Goal: Task Accomplishment & Management: Complete application form

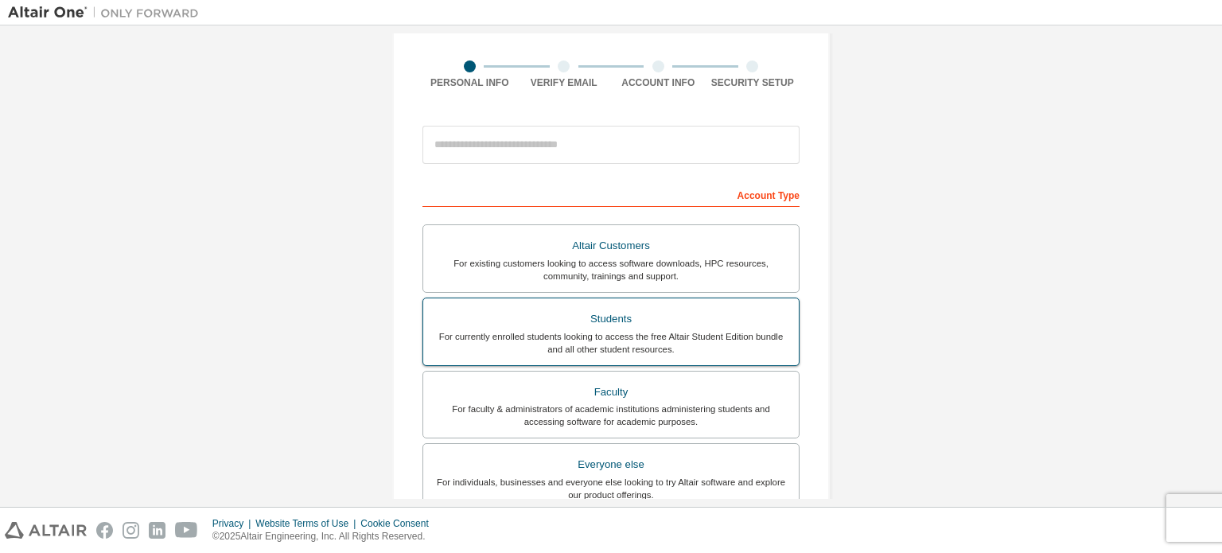
scroll to position [80, 0]
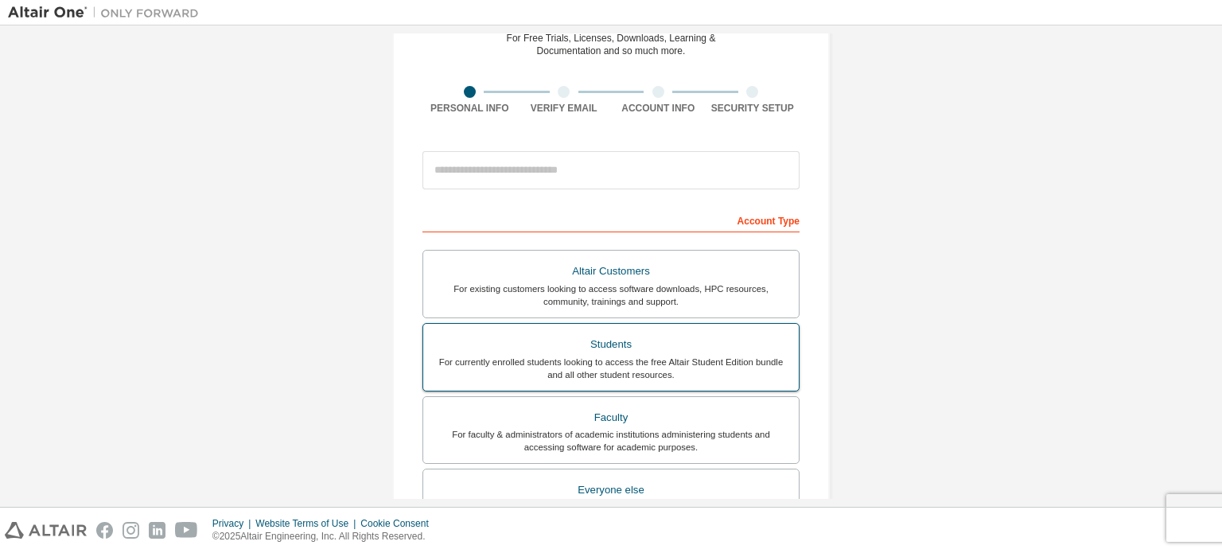
click at [661, 365] on div "For currently enrolled students looking to access the free Altair Student Editi…" at bounding box center [611, 368] width 356 height 25
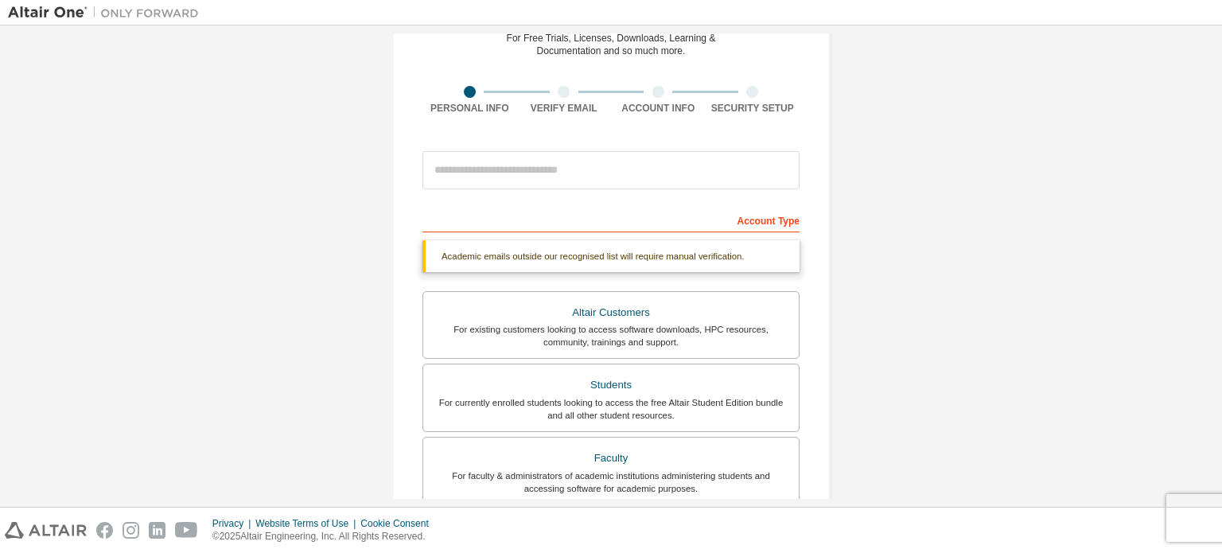
click at [757, 216] on div "Account Type" at bounding box center [610, 219] width 377 height 25
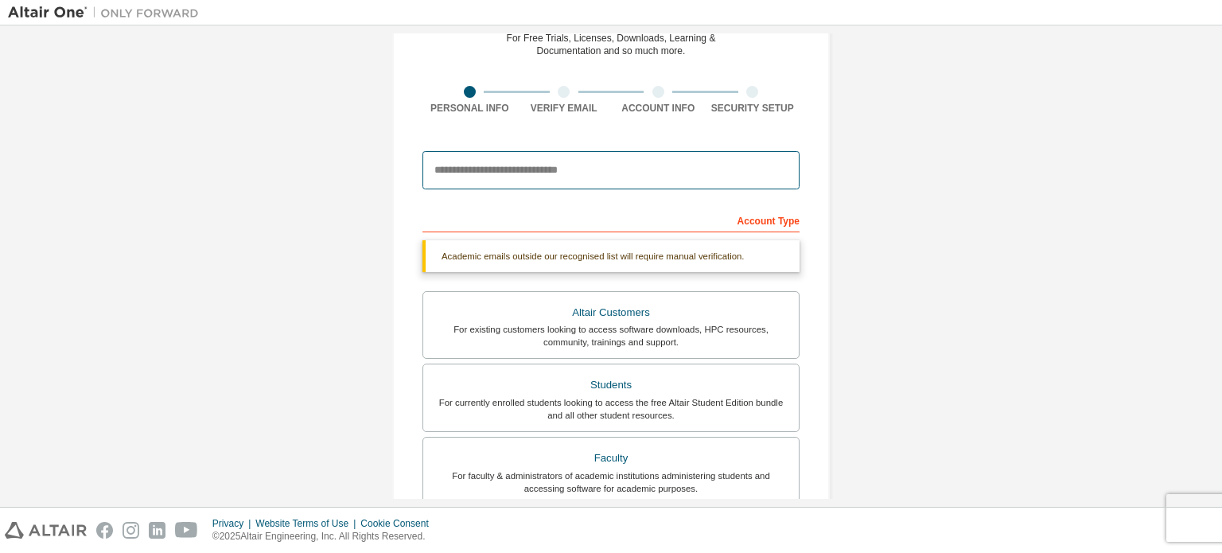
click at [593, 187] on input "email" at bounding box center [610, 170] width 377 height 38
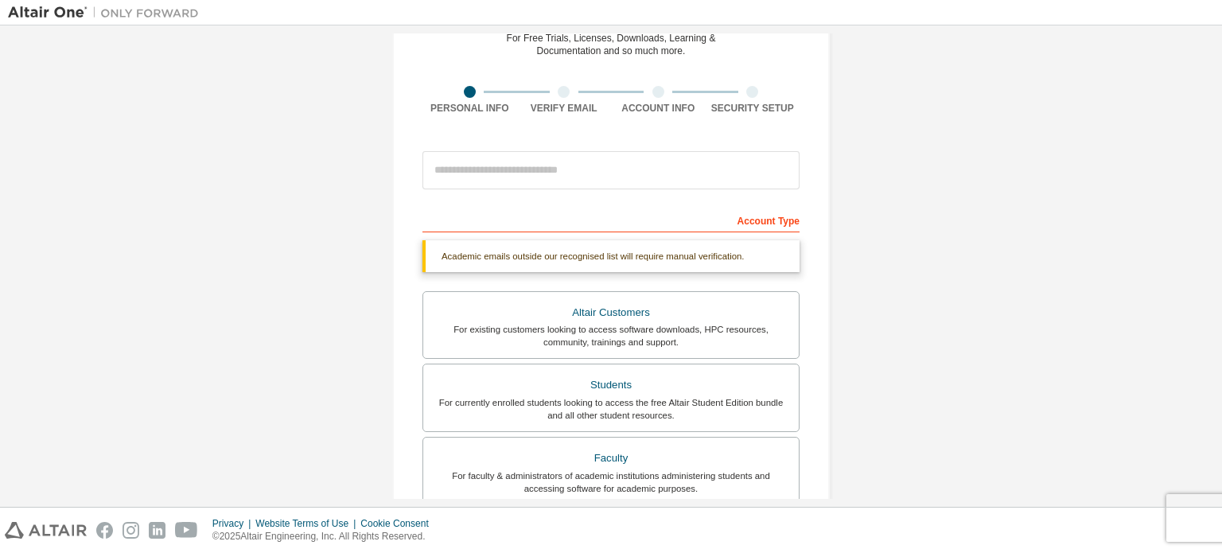
click at [866, 254] on div "Create an Altair One Account For Free Trials, Licenses, Downloads, Learning & D…" at bounding box center [611, 396] width 1206 height 884
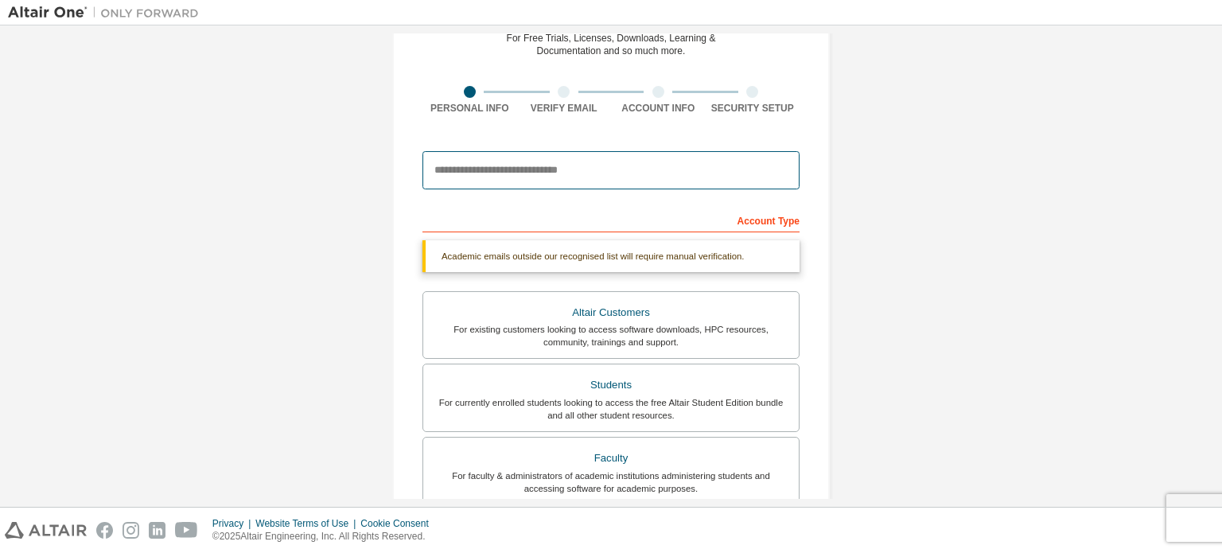
drag, startPoint x: 437, startPoint y: 165, endPoint x: 624, endPoint y: 169, distance: 187.0
click at [624, 169] on input "email" at bounding box center [610, 170] width 377 height 38
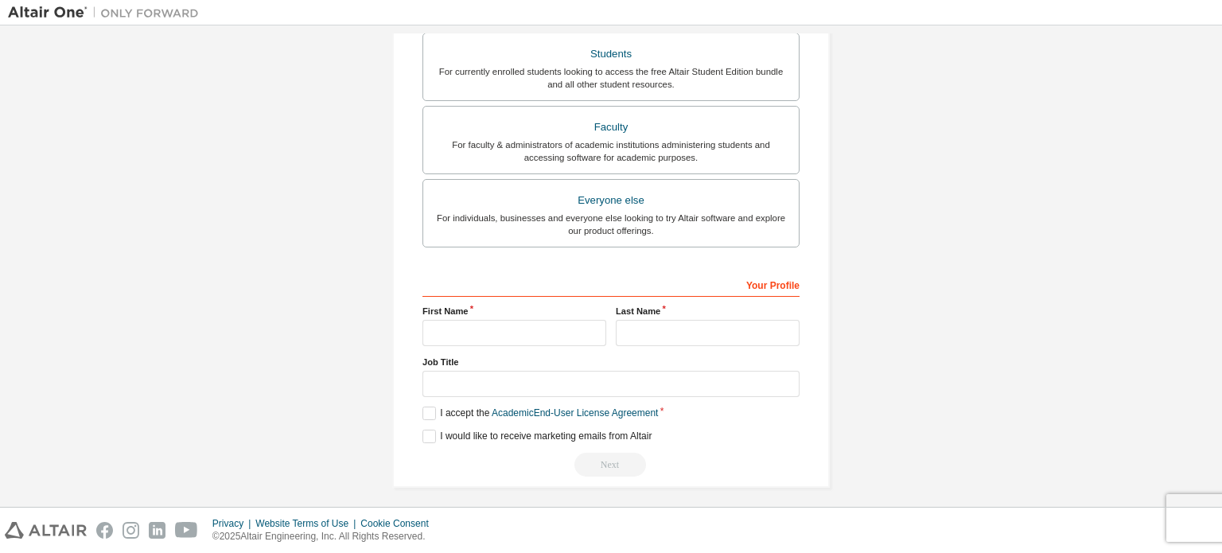
scroll to position [414, 0]
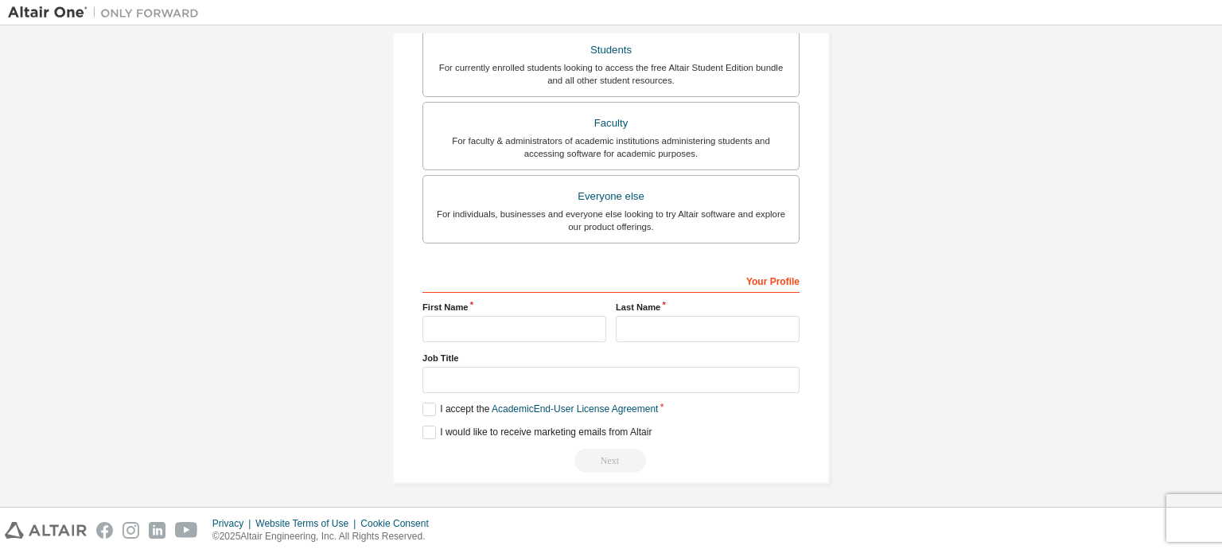
drag, startPoint x: 887, startPoint y: 206, endPoint x: 859, endPoint y: 200, distance: 28.4
click at [878, 205] on div "Create an Altair One Account For Free Trials, Licenses, Downloads, Learning & D…" at bounding box center [611, 61] width 1206 height 884
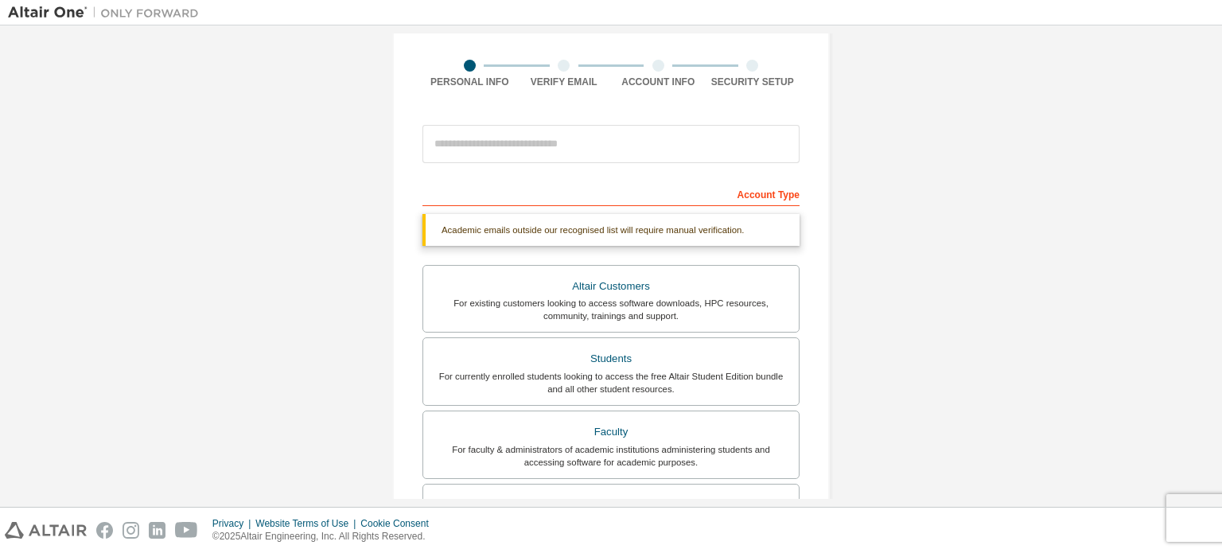
scroll to position [17, 0]
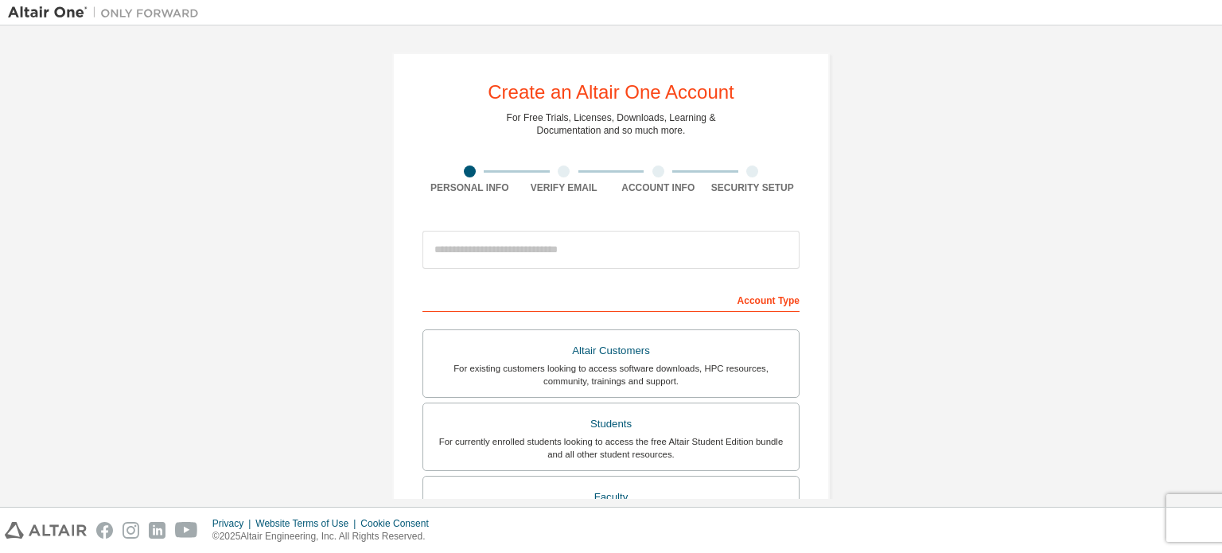
scroll to position [239, 0]
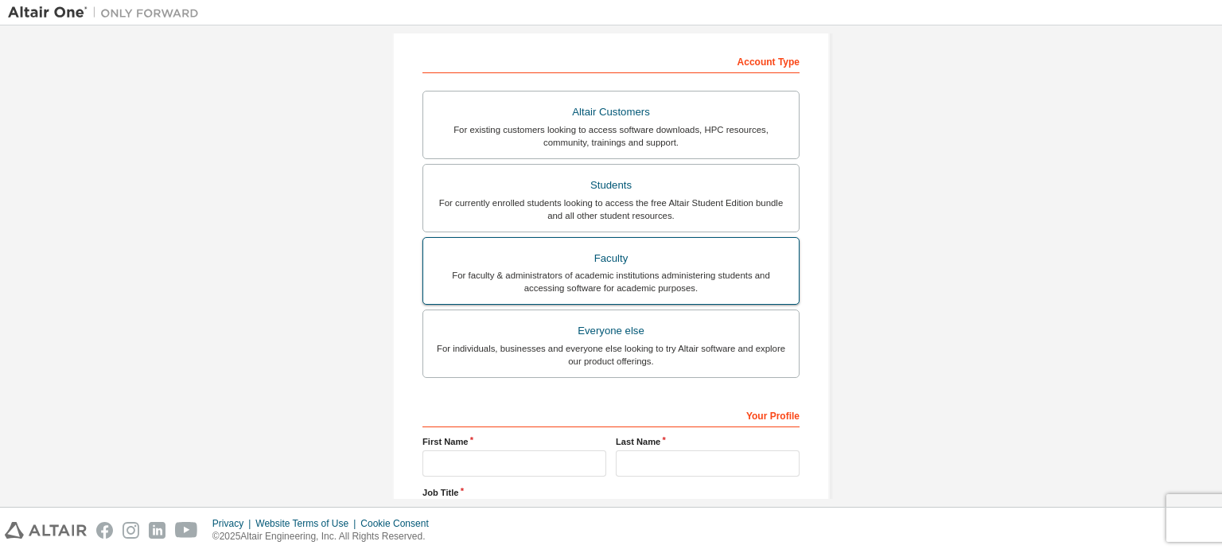
click at [629, 270] on div "For faculty & administrators of academic institutions administering students an…" at bounding box center [611, 281] width 356 height 25
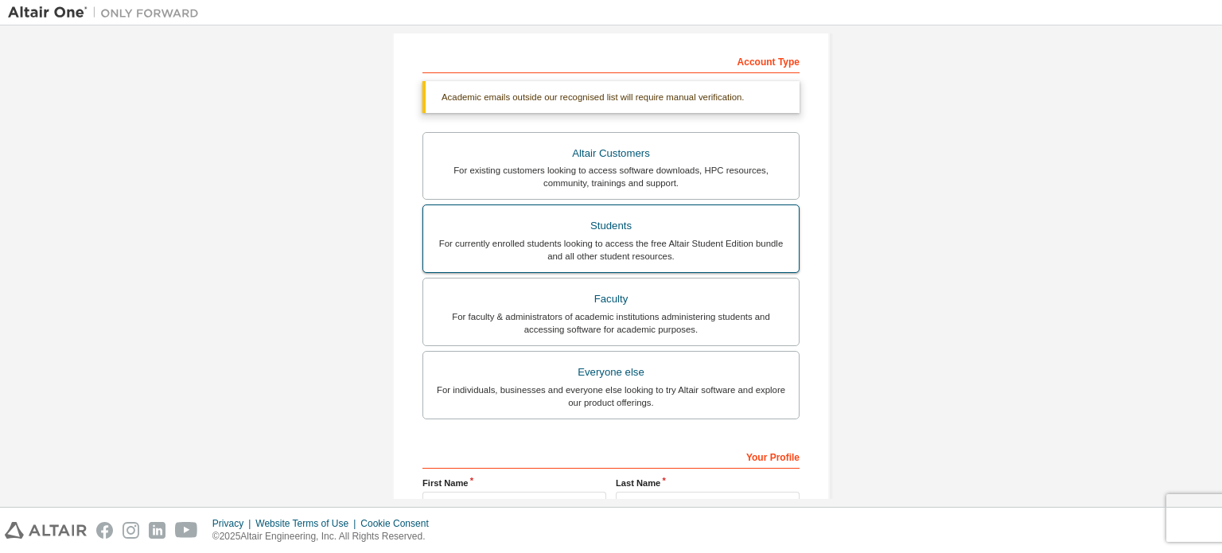
click at [605, 235] on div "Students" at bounding box center [611, 226] width 356 height 22
drag, startPoint x: 1009, startPoint y: 247, endPoint x: 987, endPoint y: 244, distance: 21.7
click at [1009, 247] on div "Create an Altair One Account For Free Trials, Licenses, Downloads, Learning & D…" at bounding box center [611, 237] width 1206 height 884
